Goal: Task Accomplishment & Management: Complete application form

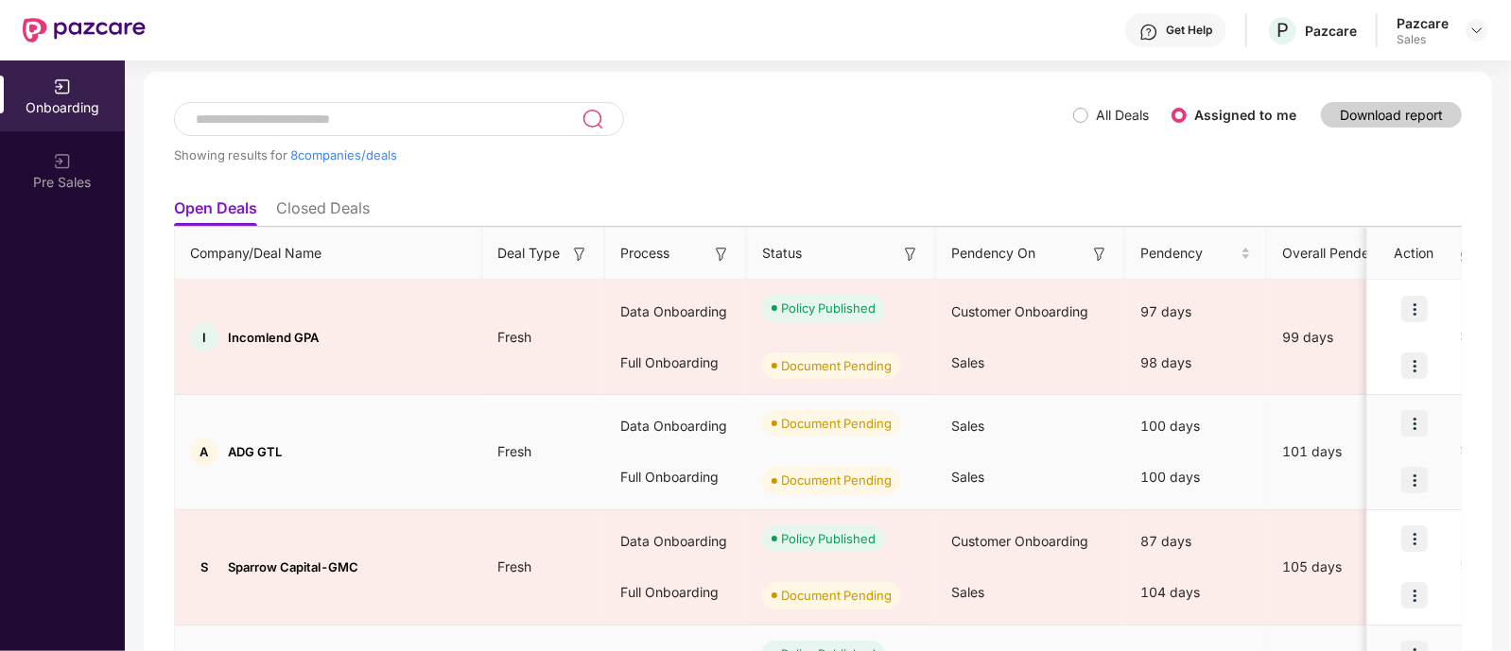
scroll to position [82, 0]
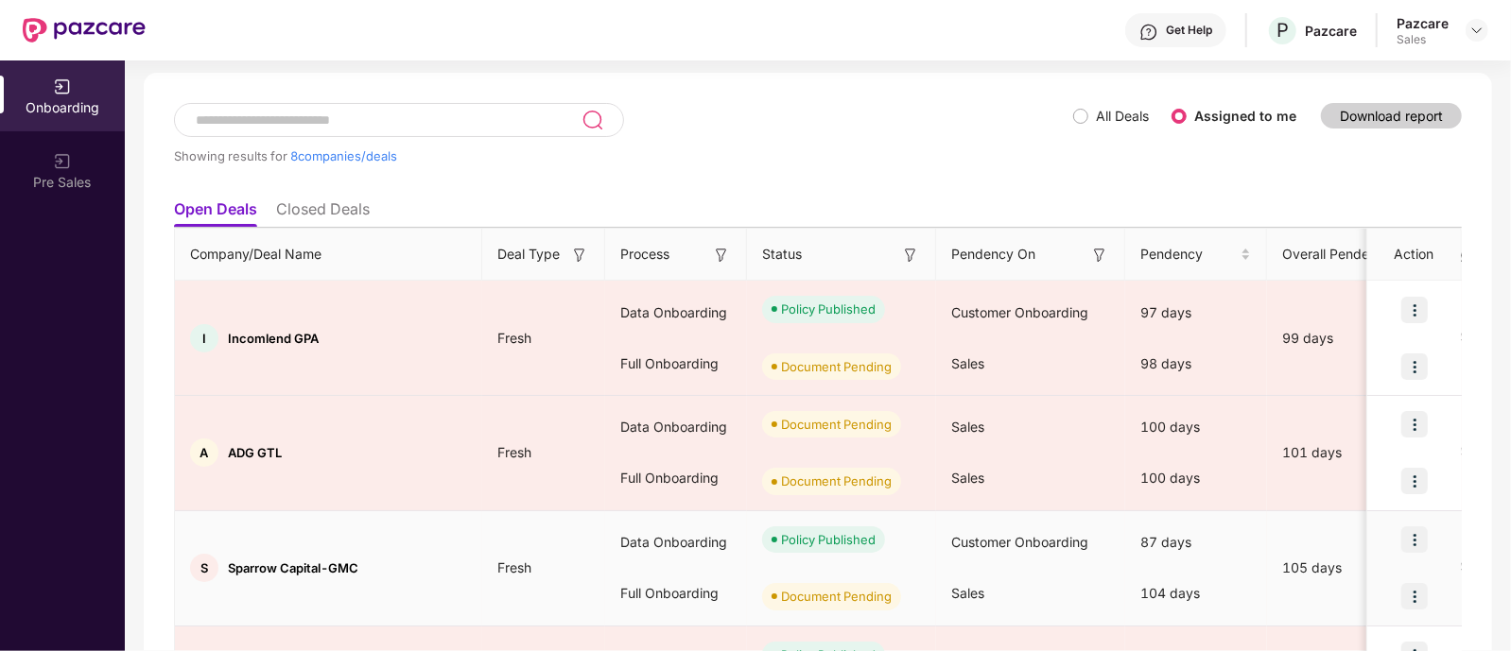
click at [303, 578] on div "S Sparrow Capital-GMC" at bounding box center [328, 568] width 307 height 28
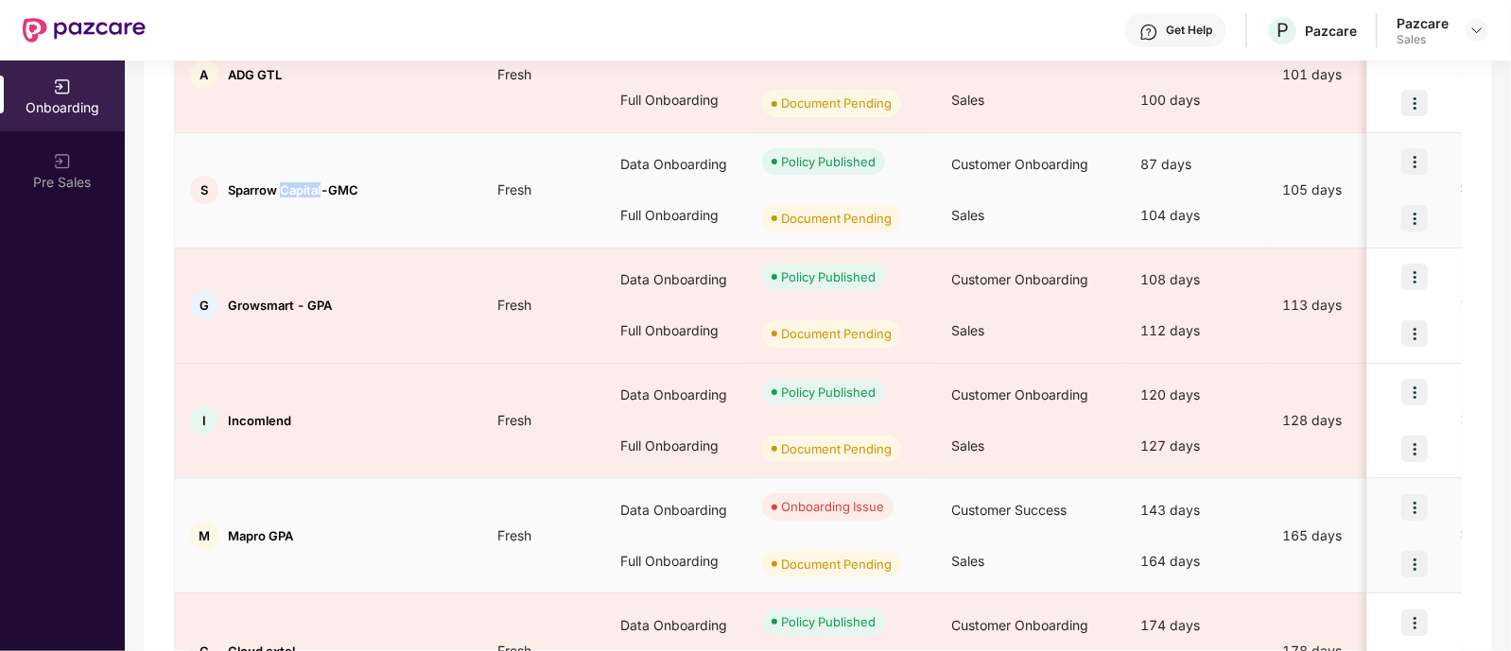
scroll to position [508, 0]
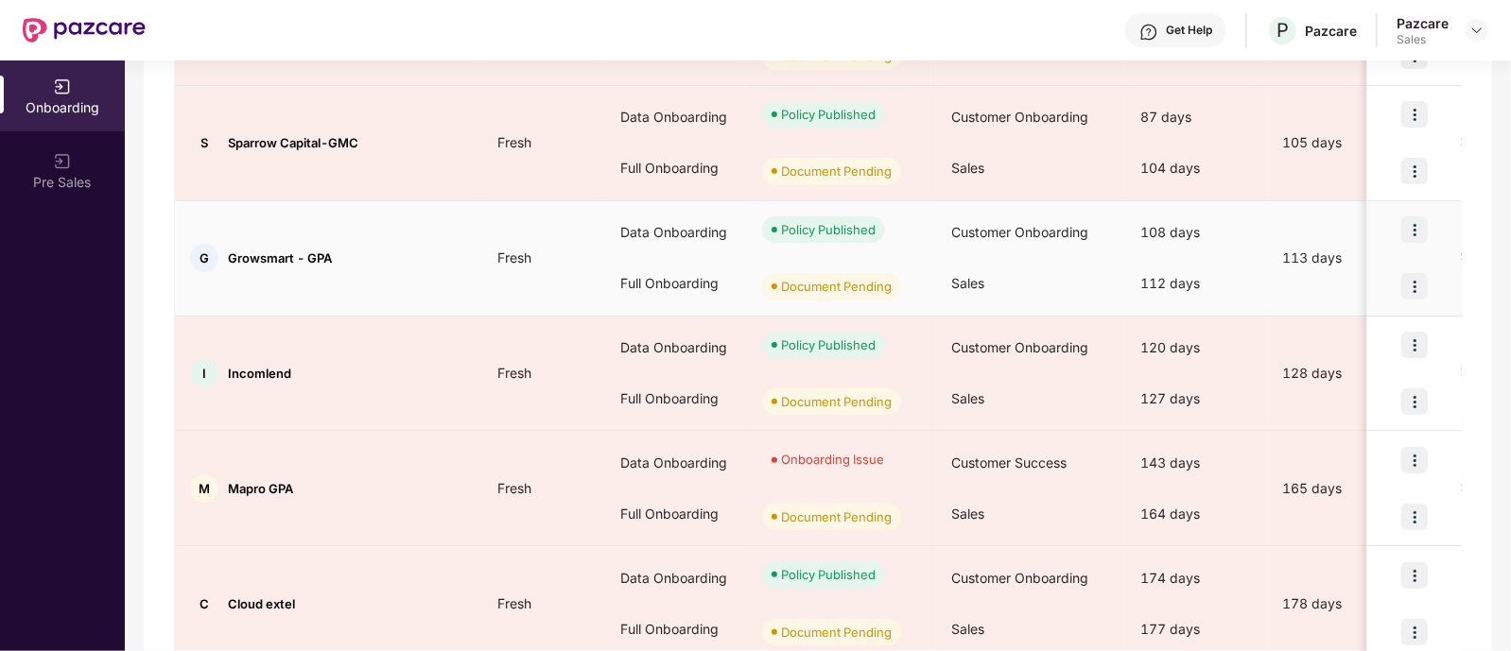
click at [255, 257] on span "Growsmart - GPA" at bounding box center [280, 258] width 104 height 15
copy span "Growsmart"
click at [1420, 281] on img at bounding box center [1414, 286] width 26 height 26
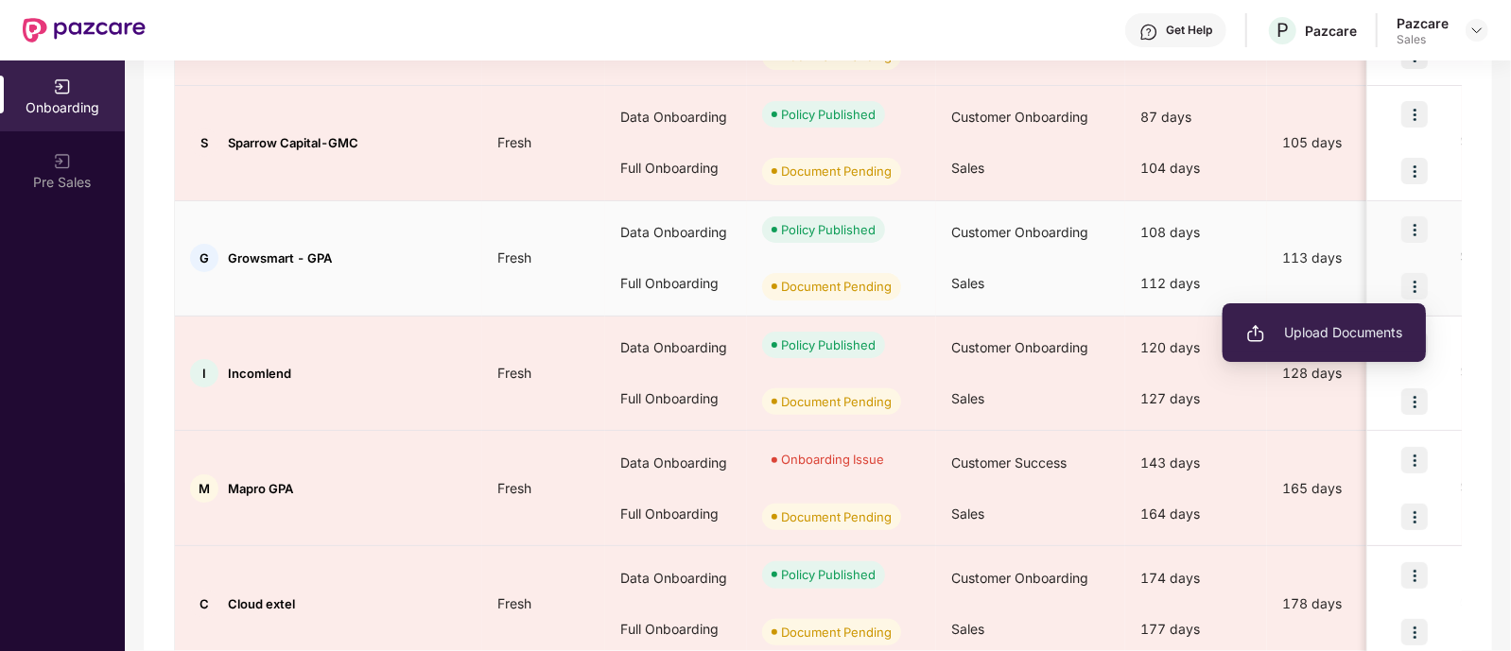
click at [1334, 338] on span "Upload Documents" at bounding box center [1324, 332] width 156 height 21
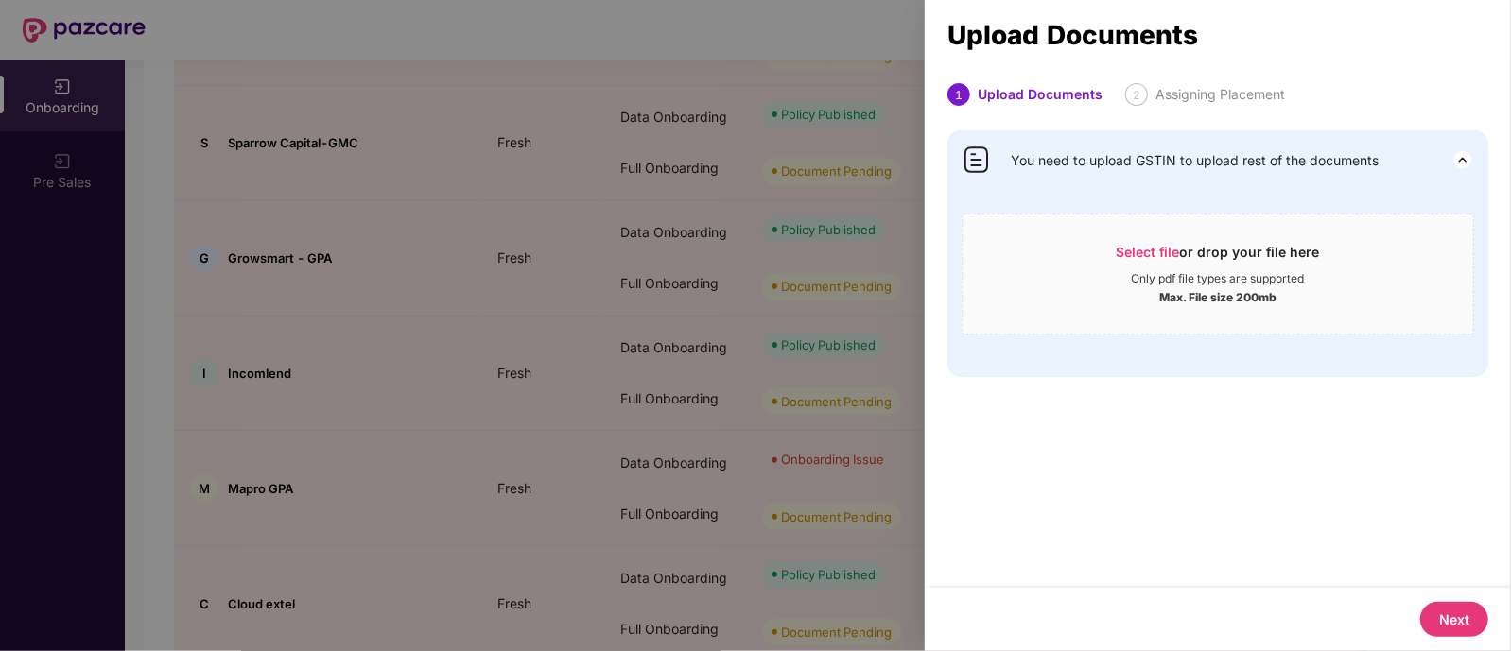
click at [677, 499] on div at bounding box center [755, 325] width 1511 height 651
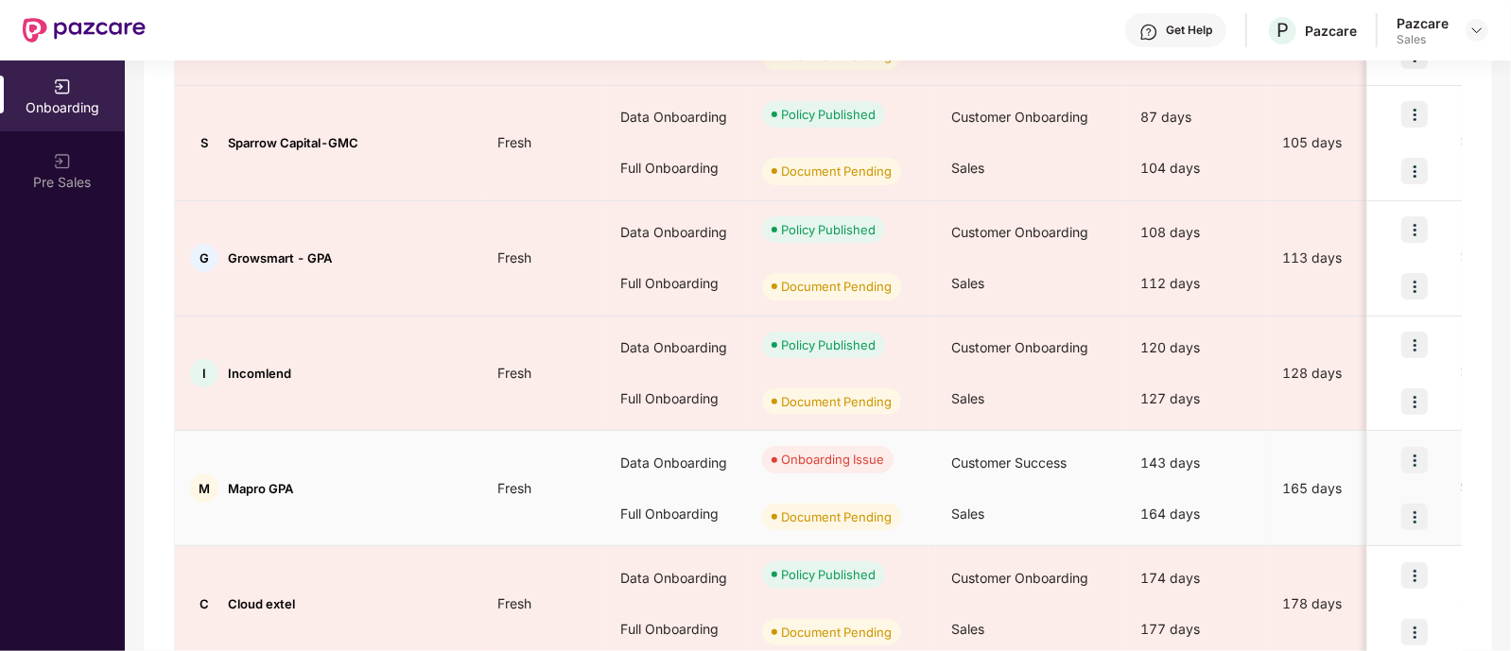
click at [654, 472] on div "Data Onboarding" at bounding box center [676, 463] width 142 height 51
